Goal: Communication & Community: Share content

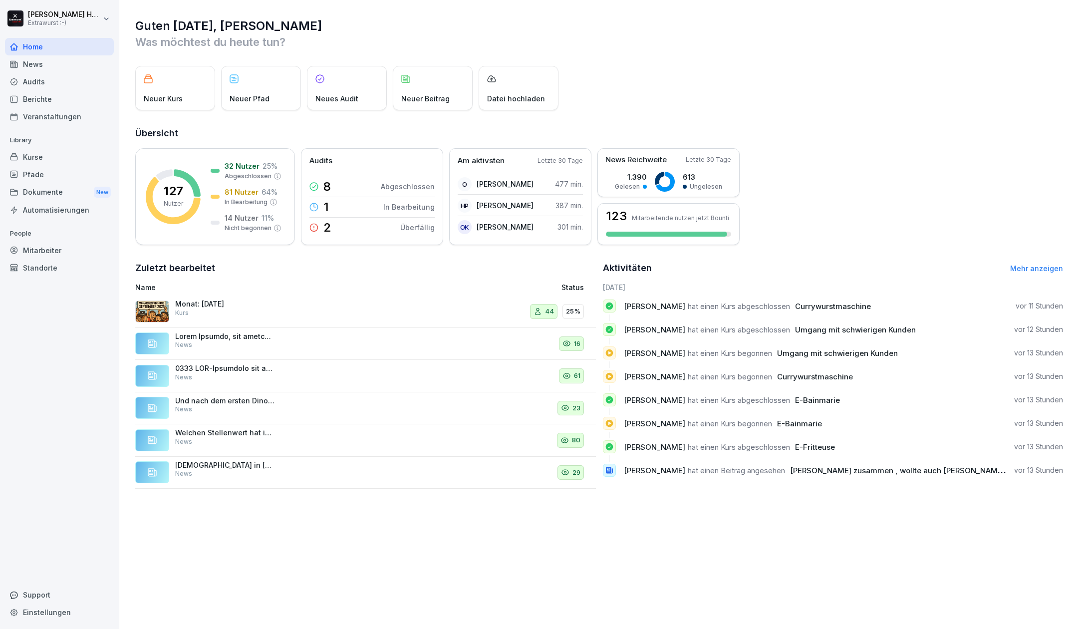
click at [206, 313] on div "Monat: [DATE] Kurs" at bounding box center [225, 308] width 100 height 18
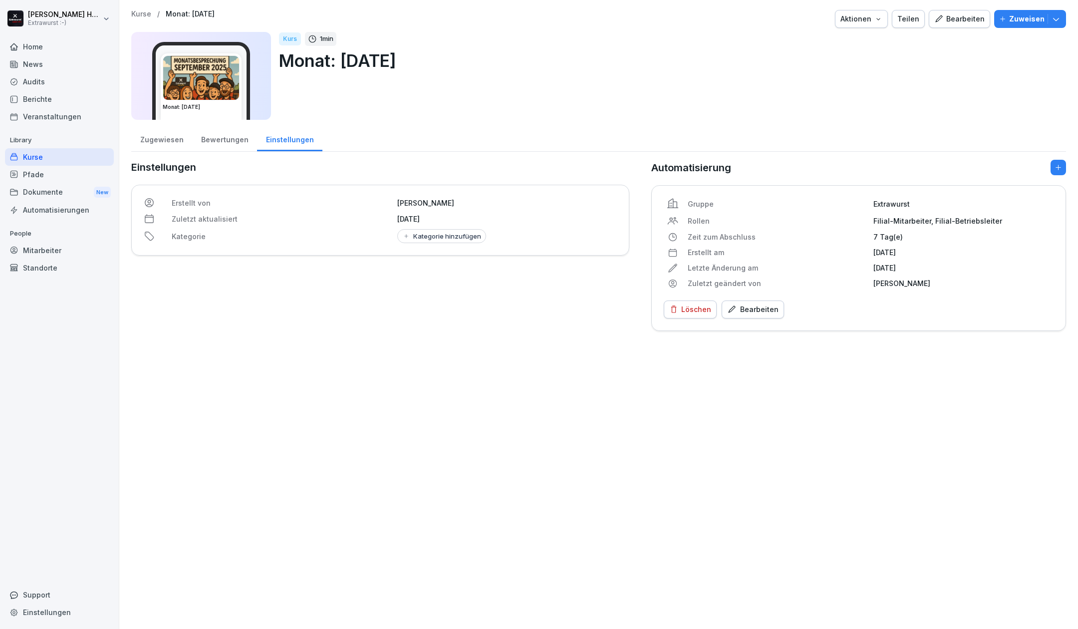
click at [959, 18] on div "Bearbeiten" at bounding box center [959, 18] width 50 height 11
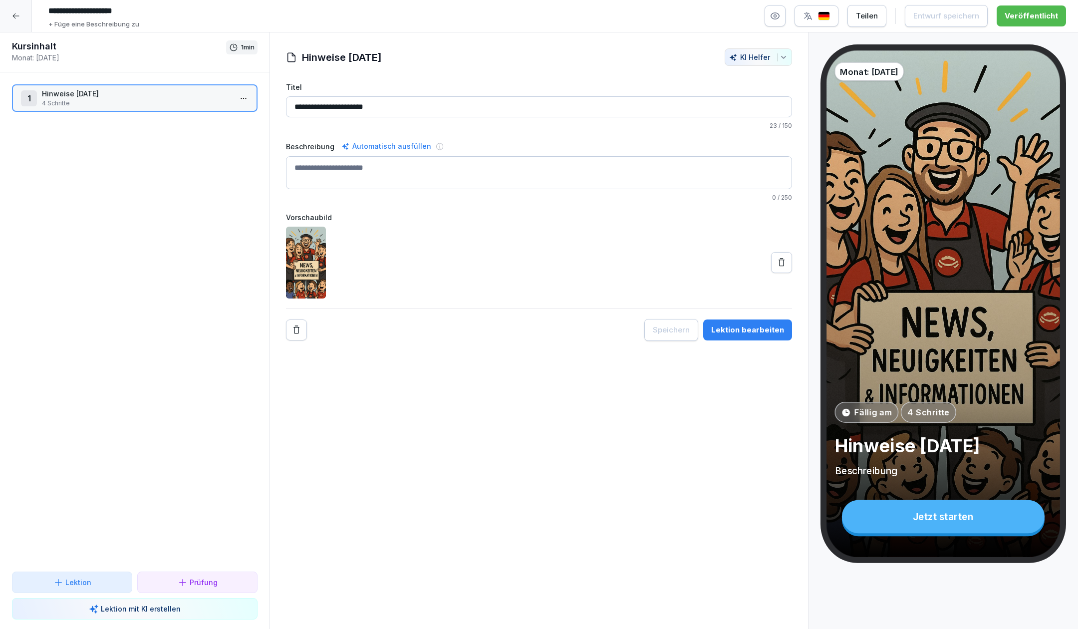
click at [138, 90] on p "Hinweise [DATE]" at bounding box center [137, 93] width 190 height 10
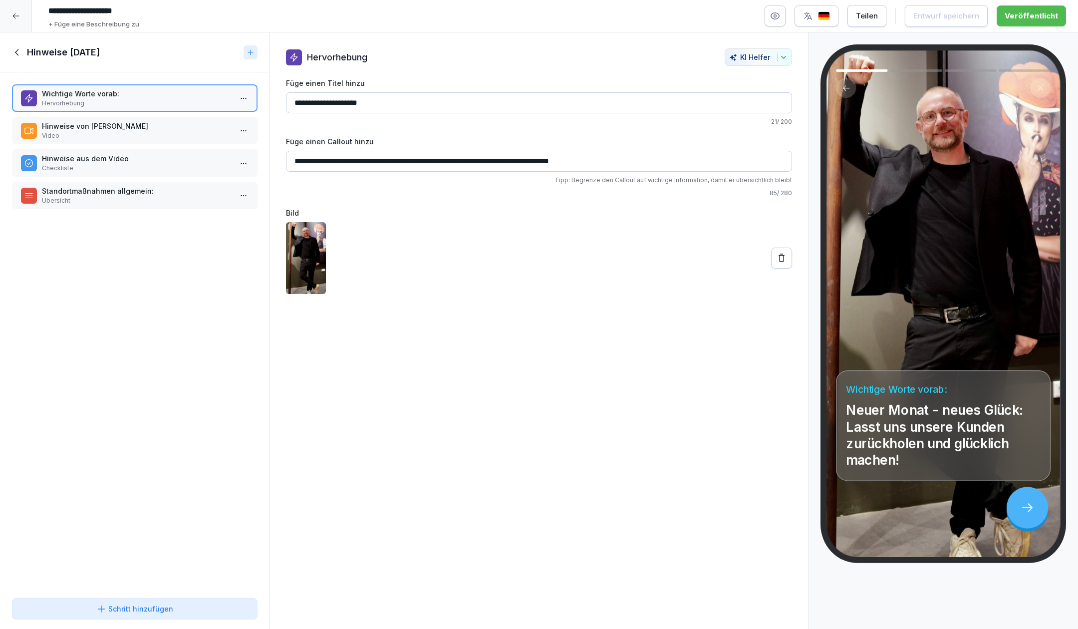
click at [147, 123] on p "Hinweise von [PERSON_NAME]" at bounding box center [137, 126] width 190 height 10
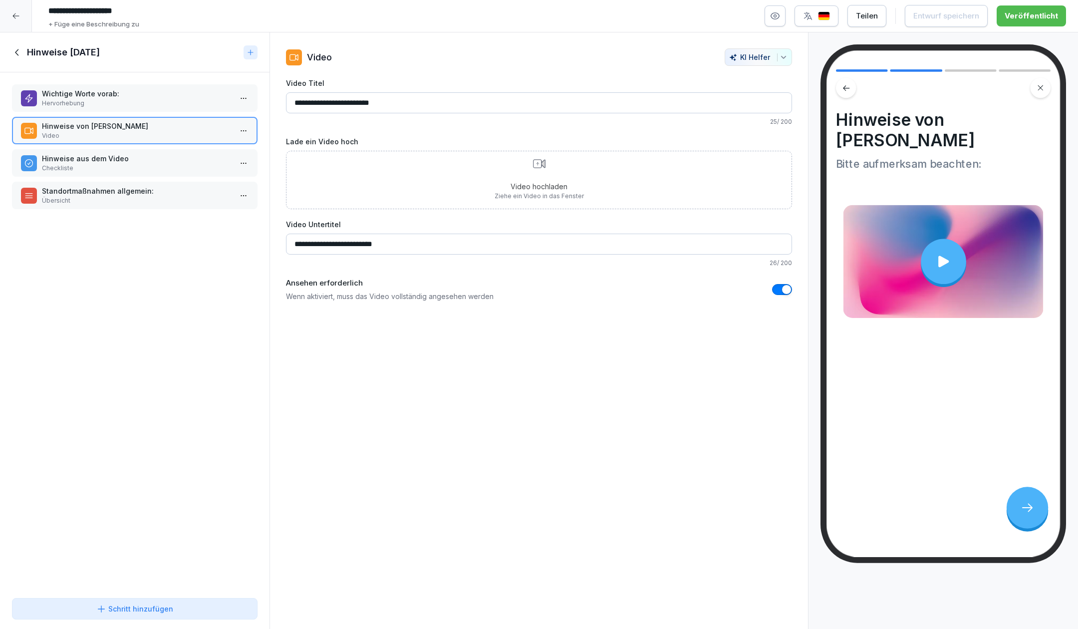
click at [937, 252] on div at bounding box center [942, 260] width 45 height 45
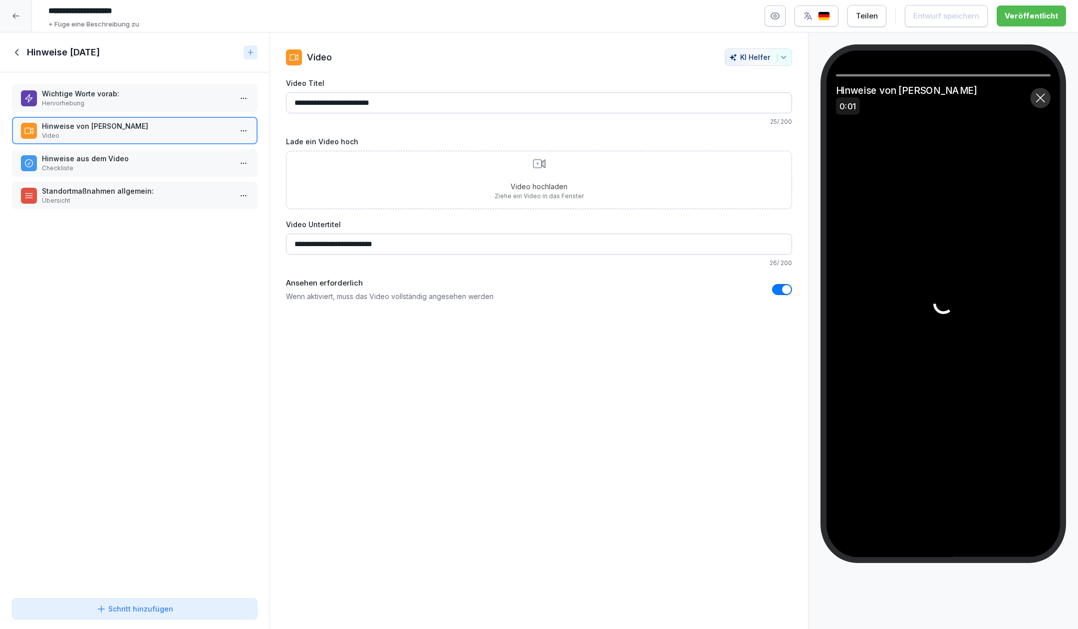
click at [1036, 105] on div at bounding box center [1040, 98] width 20 height 20
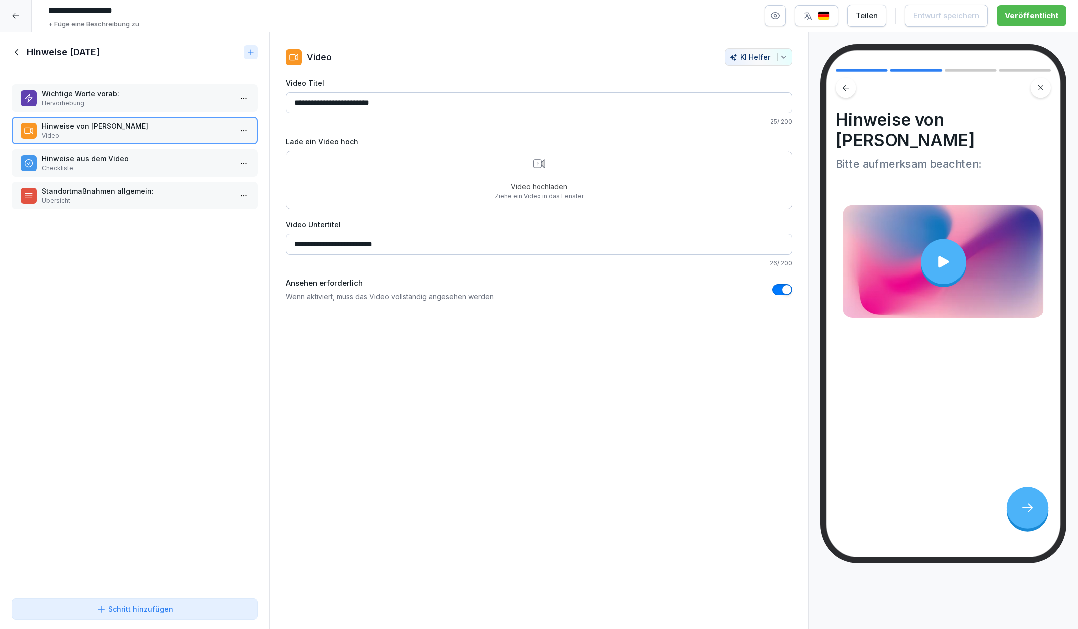
click at [525, 169] on div "Video hochladen Ziehe ein Video in das Fenster" at bounding box center [538, 179] width 89 height 41
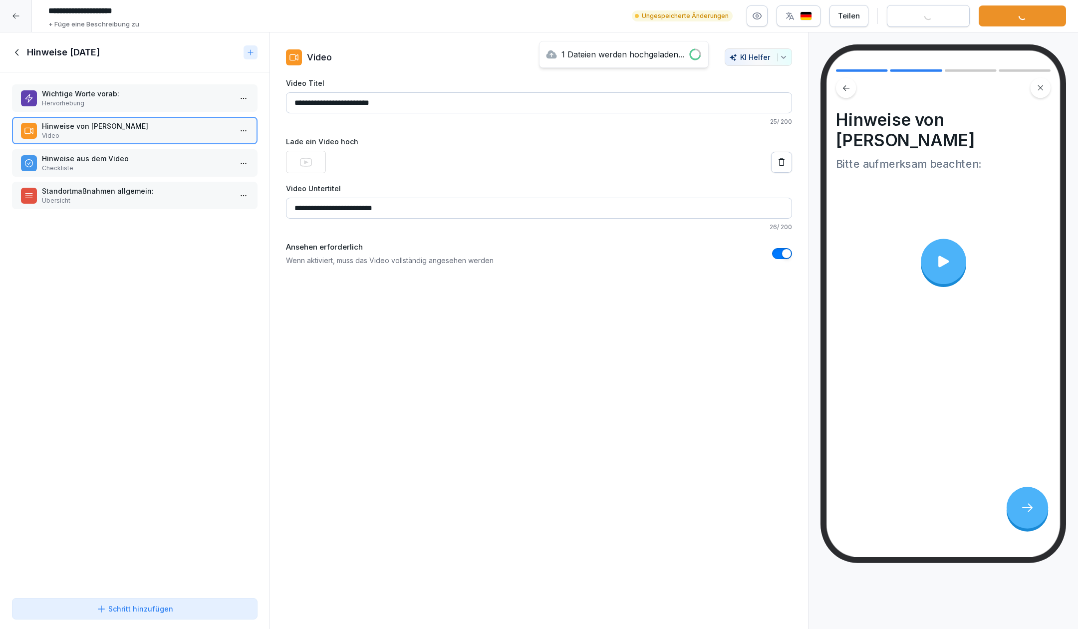
click at [480, 411] on div "**********" at bounding box center [538, 330] width 539 height 597
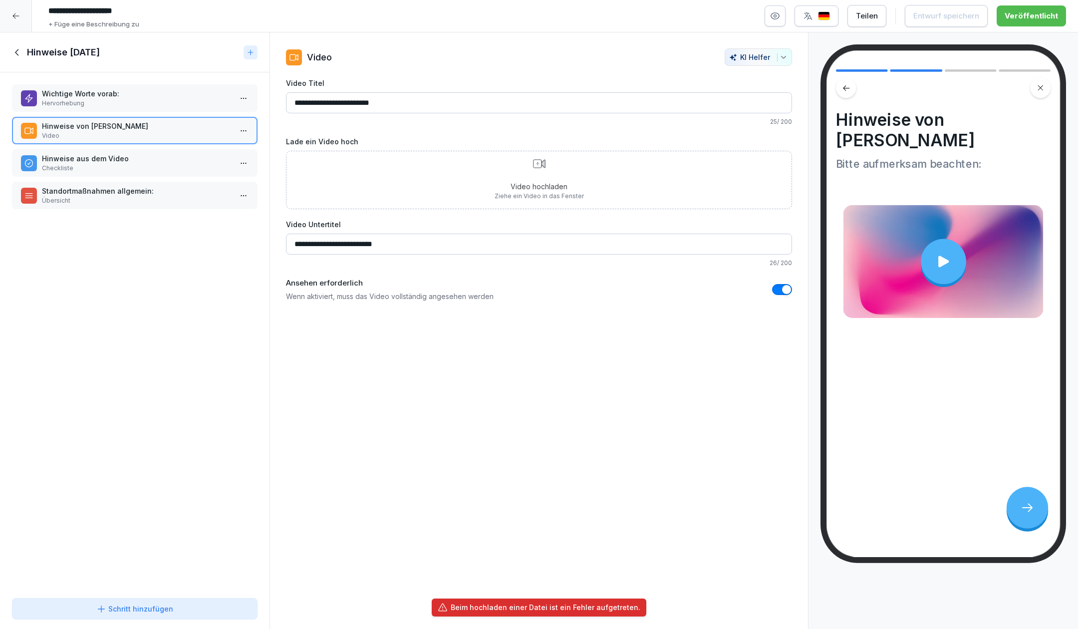
click at [655, 547] on div "**********" at bounding box center [538, 330] width 539 height 597
click at [468, 568] on div "**********" at bounding box center [538, 330] width 539 height 597
click at [540, 181] on p "Video hochladen" at bounding box center [538, 186] width 89 height 10
click at [21, 55] on icon at bounding box center [17, 52] width 11 height 11
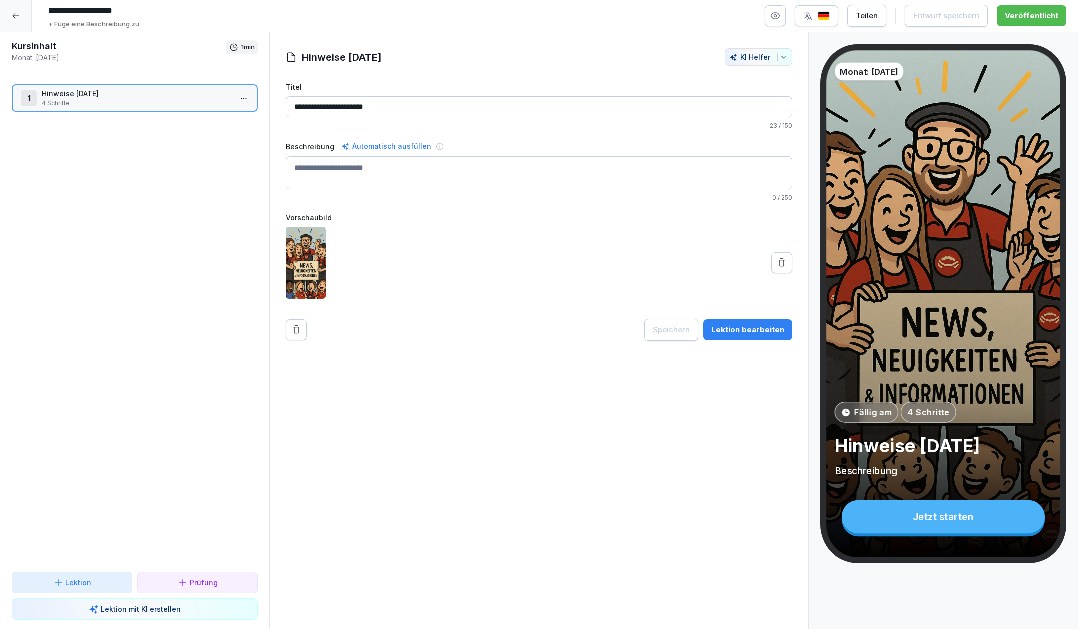
click at [14, 31] on div at bounding box center [16, 16] width 32 height 32
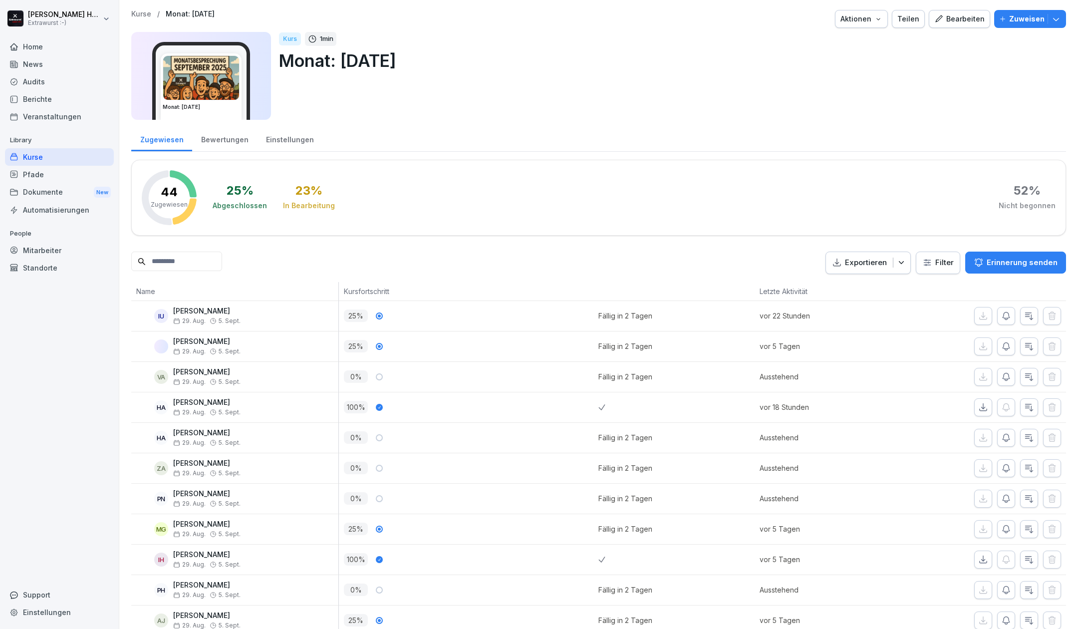
click at [37, 59] on div "News" at bounding box center [59, 63] width 109 height 17
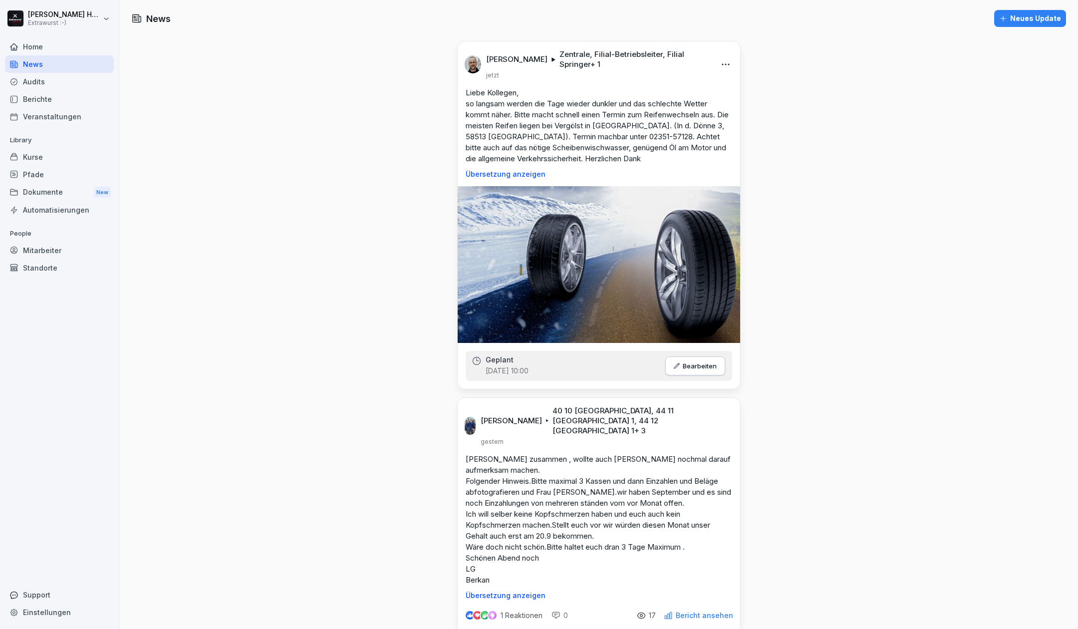
click at [1021, 17] on div "Neues Update" at bounding box center [1030, 18] width 62 height 11
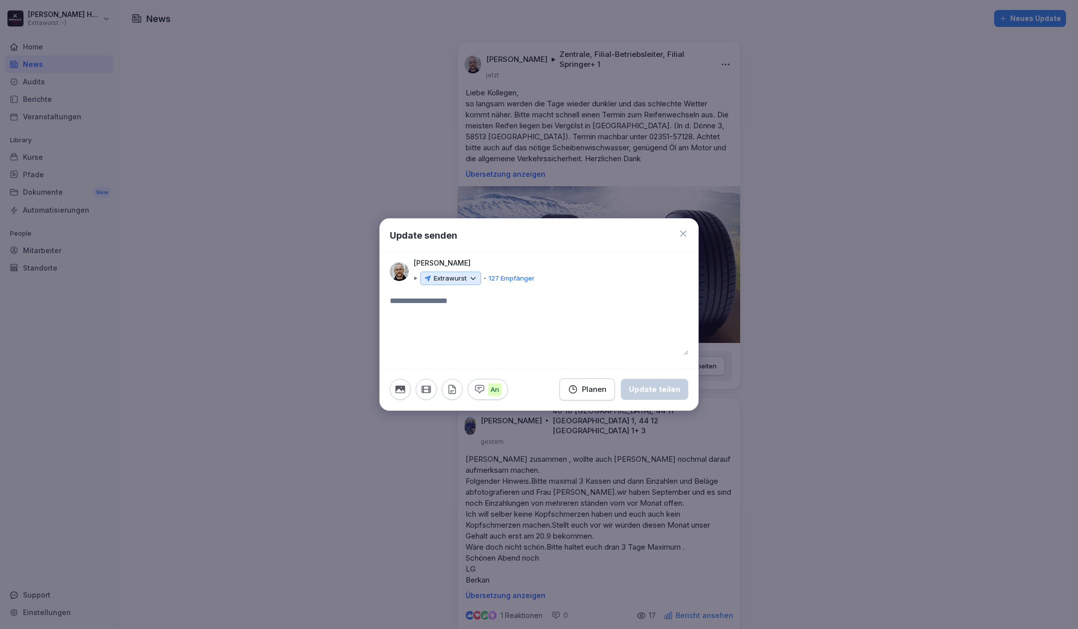
click at [473, 275] on icon at bounding box center [472, 278] width 9 height 9
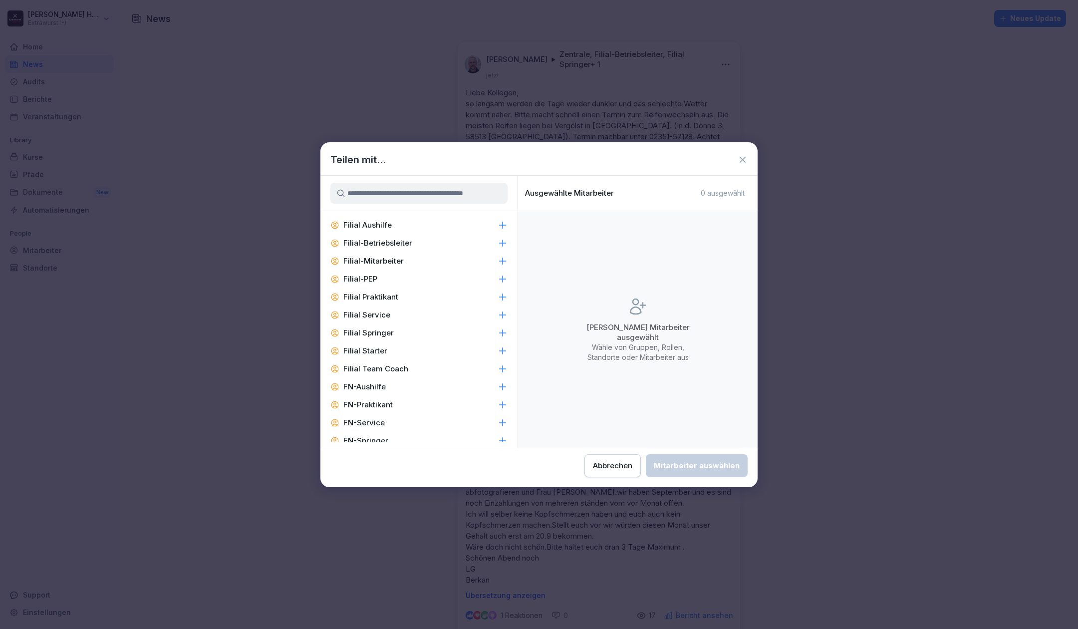
scroll to position [750, 0]
click at [486, 266] on div "Filial-Mitarbeiter" at bounding box center [418, 263] width 197 height 18
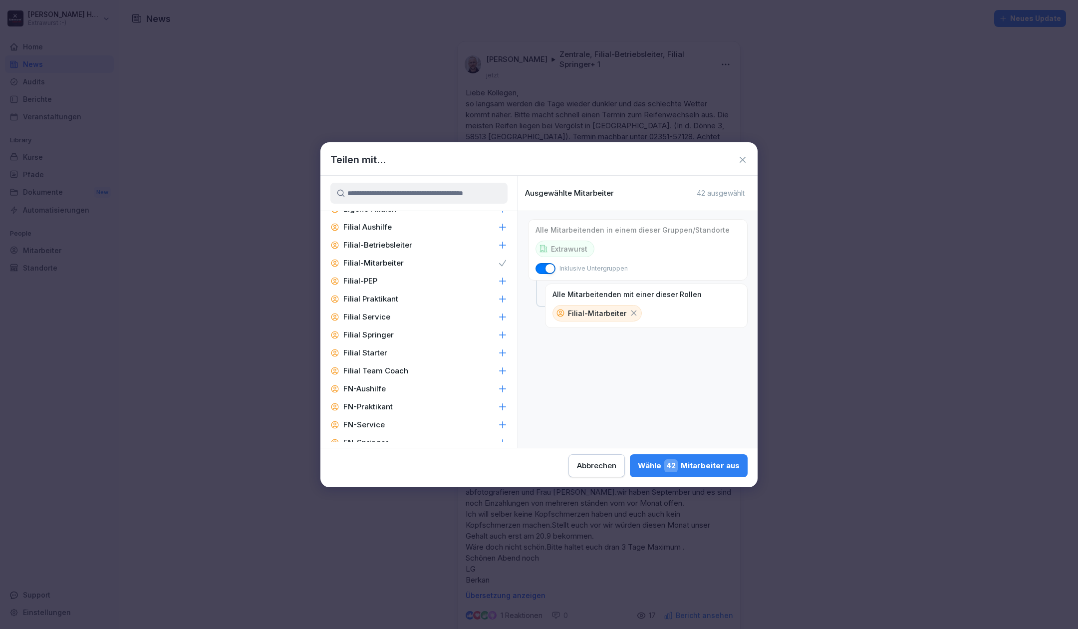
click at [484, 245] on div "Filial-Betriebsleiter" at bounding box center [418, 245] width 197 height 18
click at [659, 464] on div "Wähle 44 Mitarbeiter aus" at bounding box center [688, 465] width 102 height 13
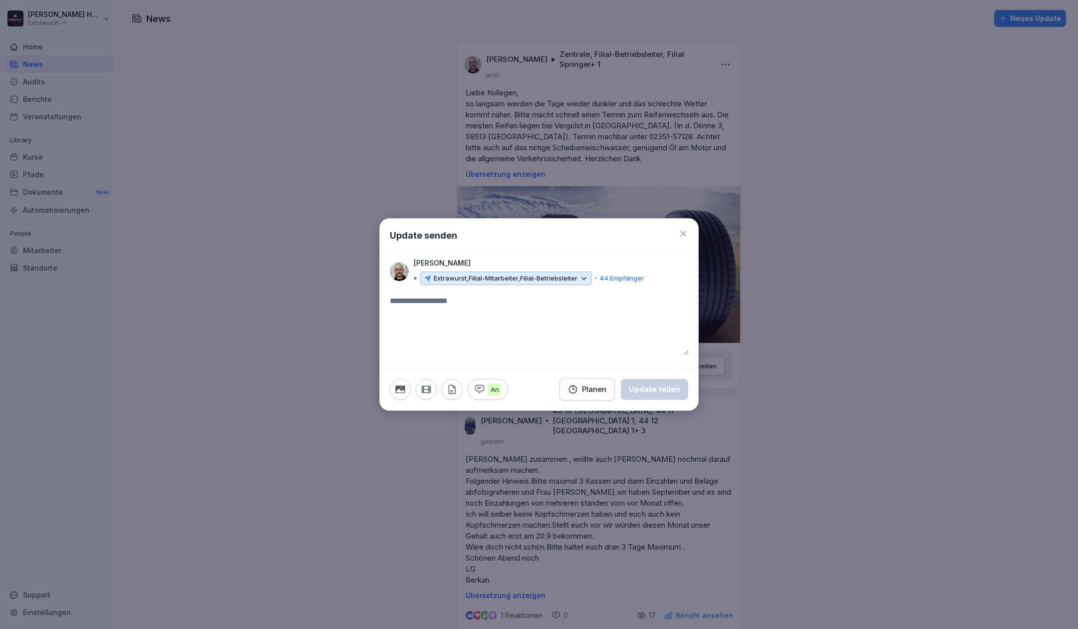
click at [490, 335] on textarea at bounding box center [539, 325] width 298 height 60
click at [427, 387] on icon "button" at bounding box center [426, 389] width 11 height 11
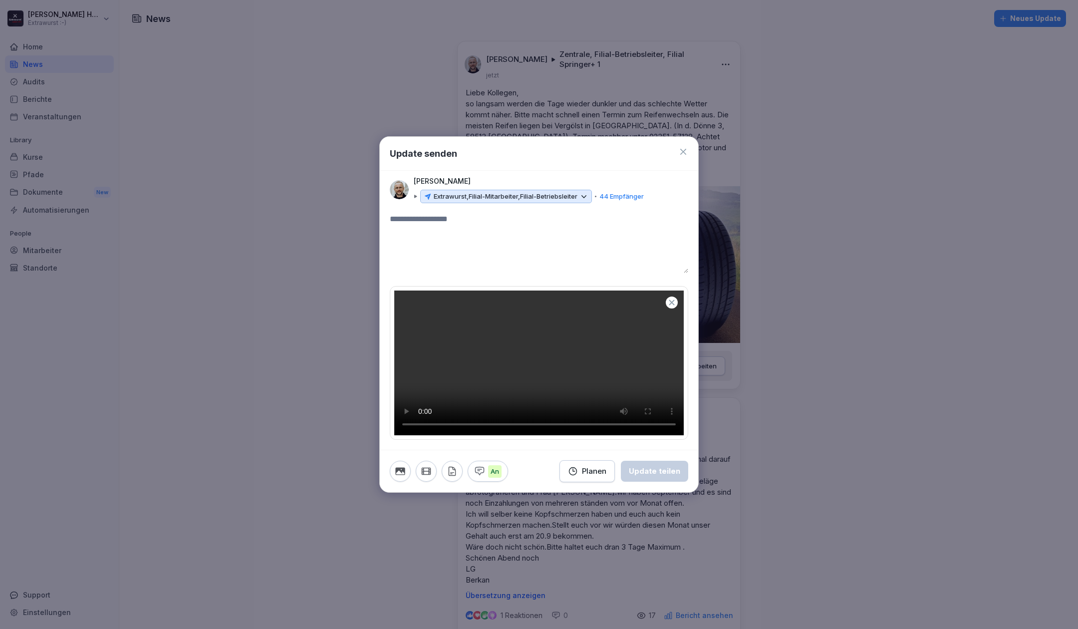
click at [465, 213] on textarea at bounding box center [539, 243] width 298 height 60
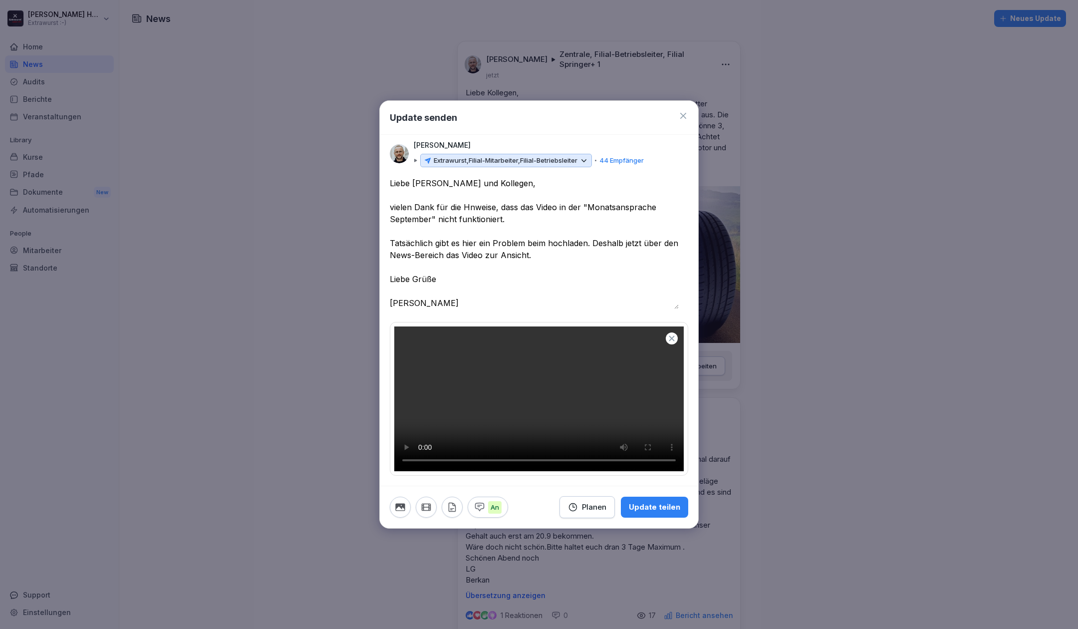
scroll to position [214, 0]
type textarea "**********"
drag, startPoint x: 569, startPoint y: 329, endPoint x: 687, endPoint y: 585, distance: 281.7
click at [687, 528] on div "An Planen Update teilen" at bounding box center [539, 506] width 318 height 42
click at [585, 512] on div "Planen" at bounding box center [587, 506] width 38 height 11
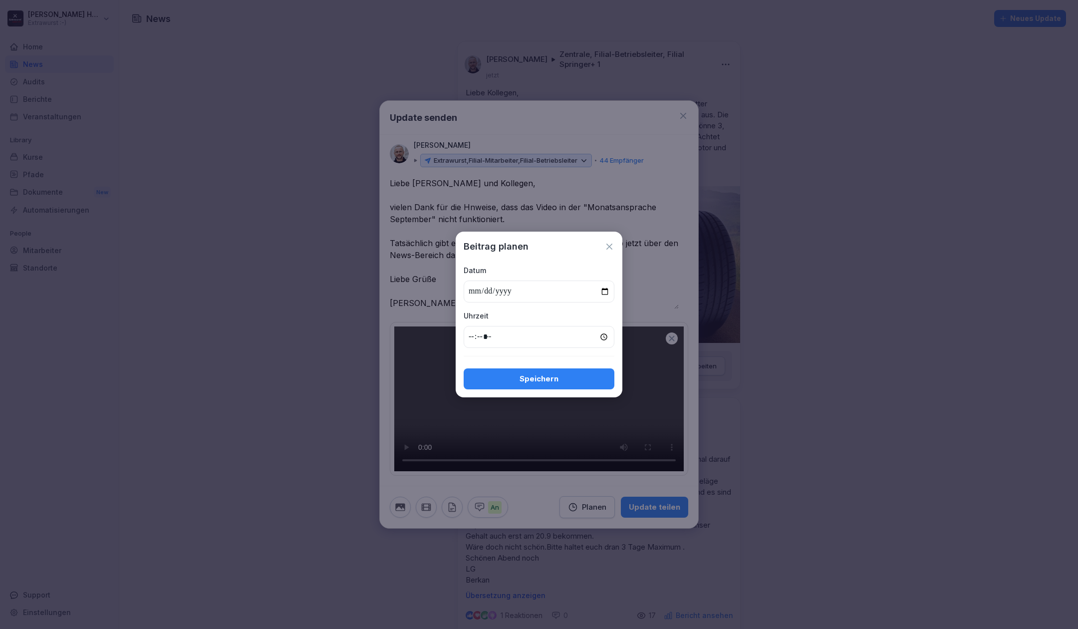
type input "**********"
type input "*****"
click at [563, 384] on button "Speichern" at bounding box center [538, 378] width 151 height 21
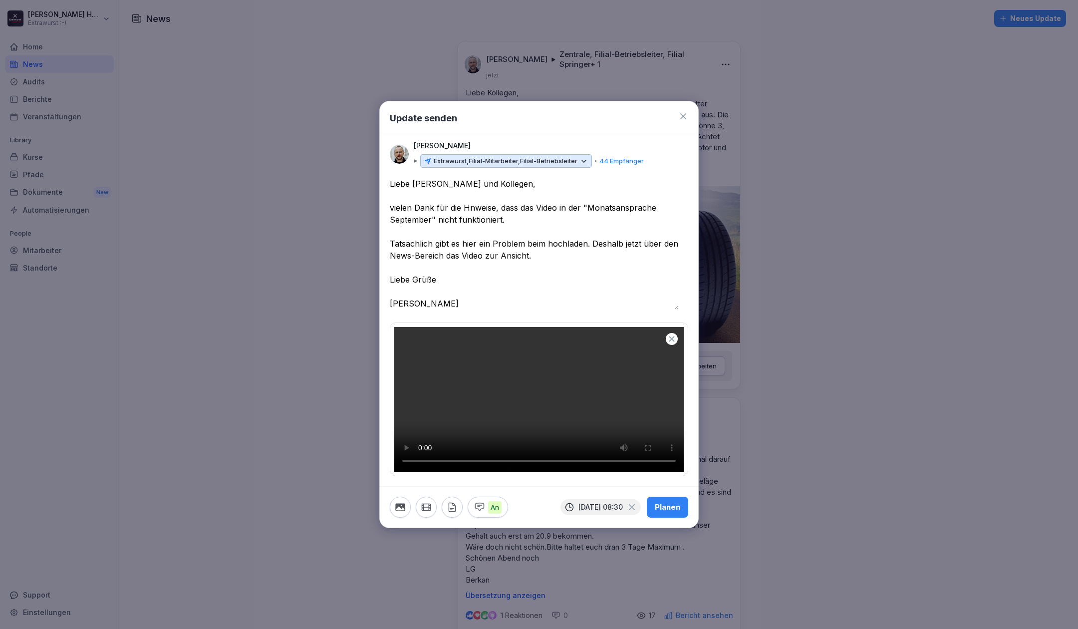
click at [662, 512] on div "Planen" at bounding box center [667, 506] width 25 height 11
click at [661, 512] on div "Planen" at bounding box center [667, 506] width 25 height 11
click at [678, 111] on icon at bounding box center [683, 116] width 10 height 10
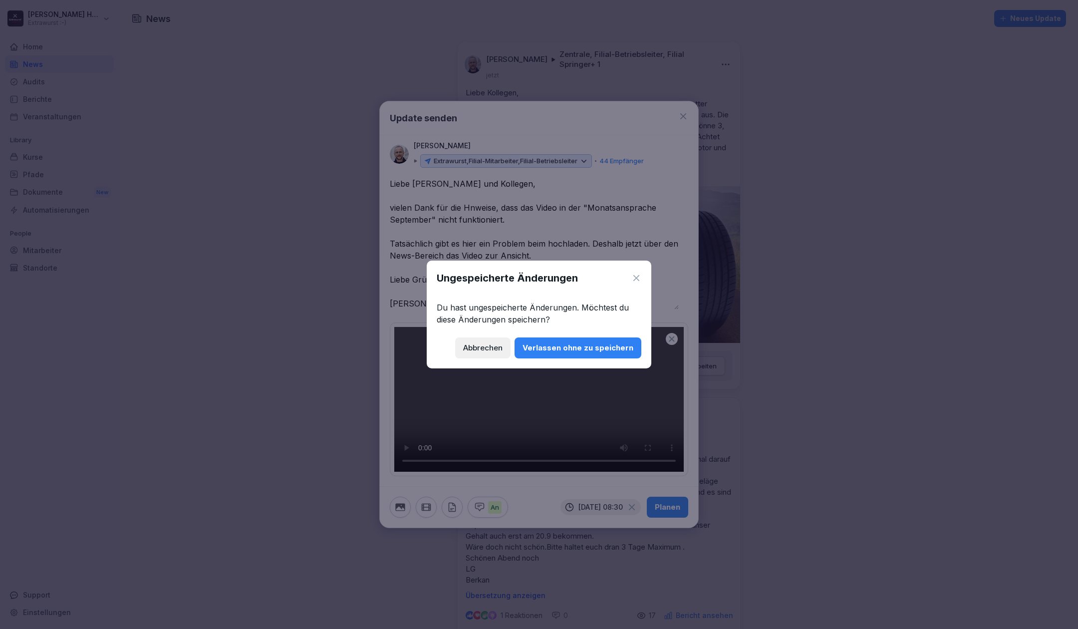
click at [492, 352] on div "Abbrechen" at bounding box center [482, 347] width 39 height 11
